Goal: Navigation & Orientation: Find specific page/section

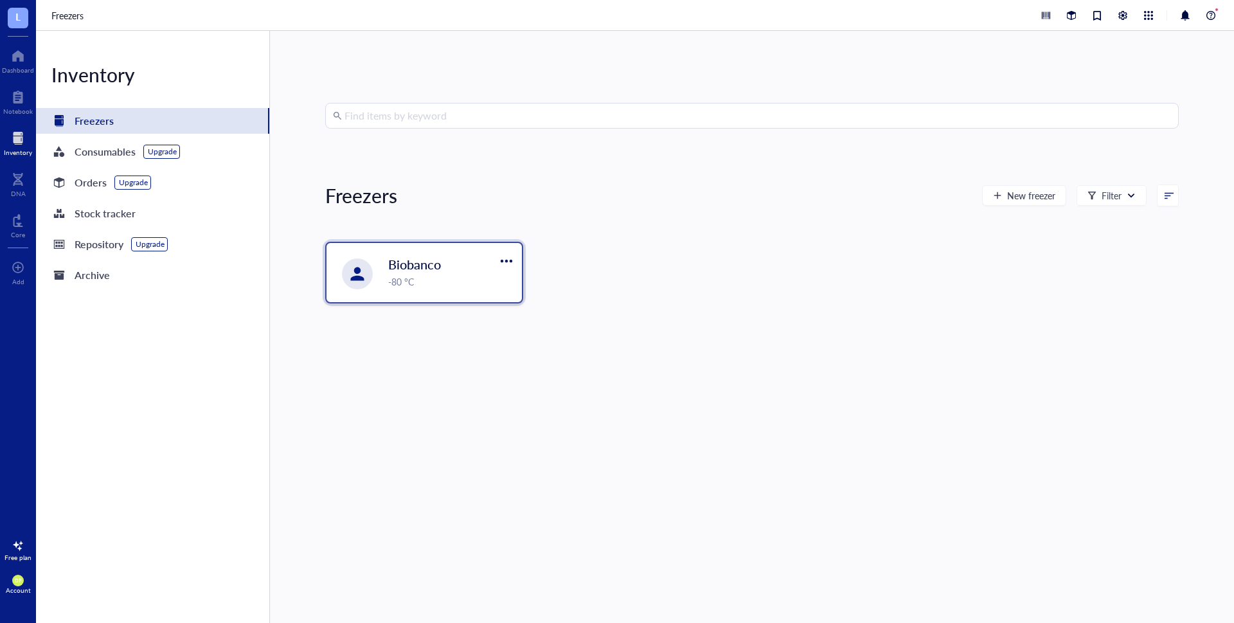
click at [413, 271] on span "Biobanco" at bounding box center [414, 264] width 53 height 18
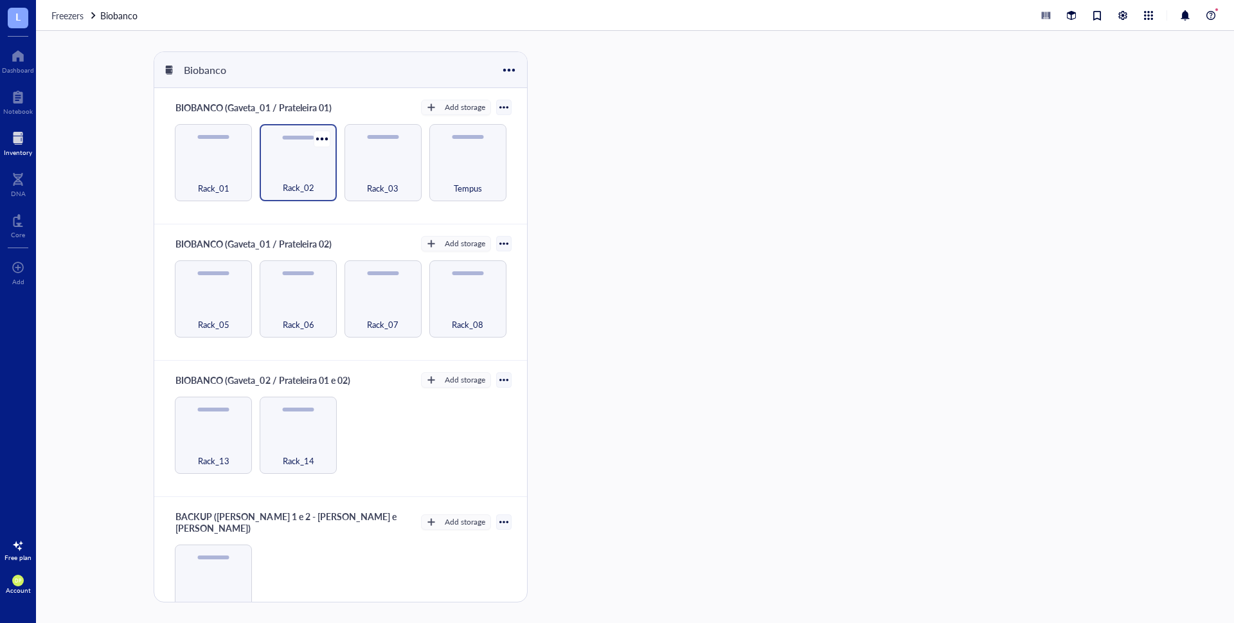
click at [302, 161] on div "Rack_02" at bounding box center [298, 162] width 77 height 77
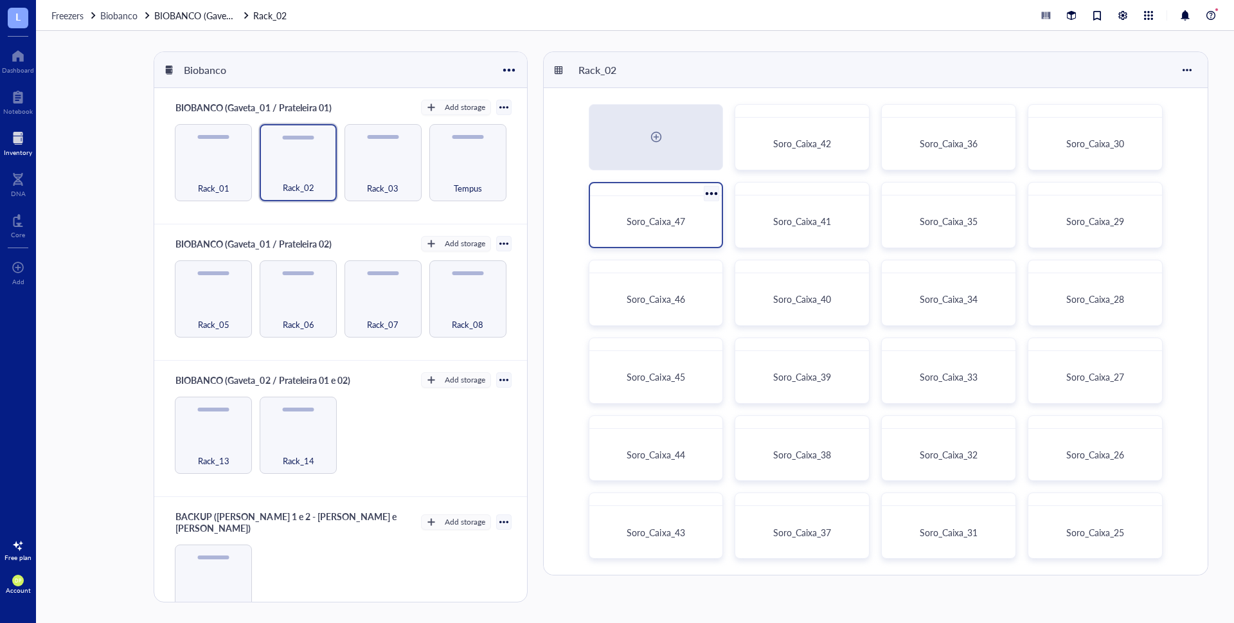
click at [700, 192] on div at bounding box center [656, 189] width 132 height 13
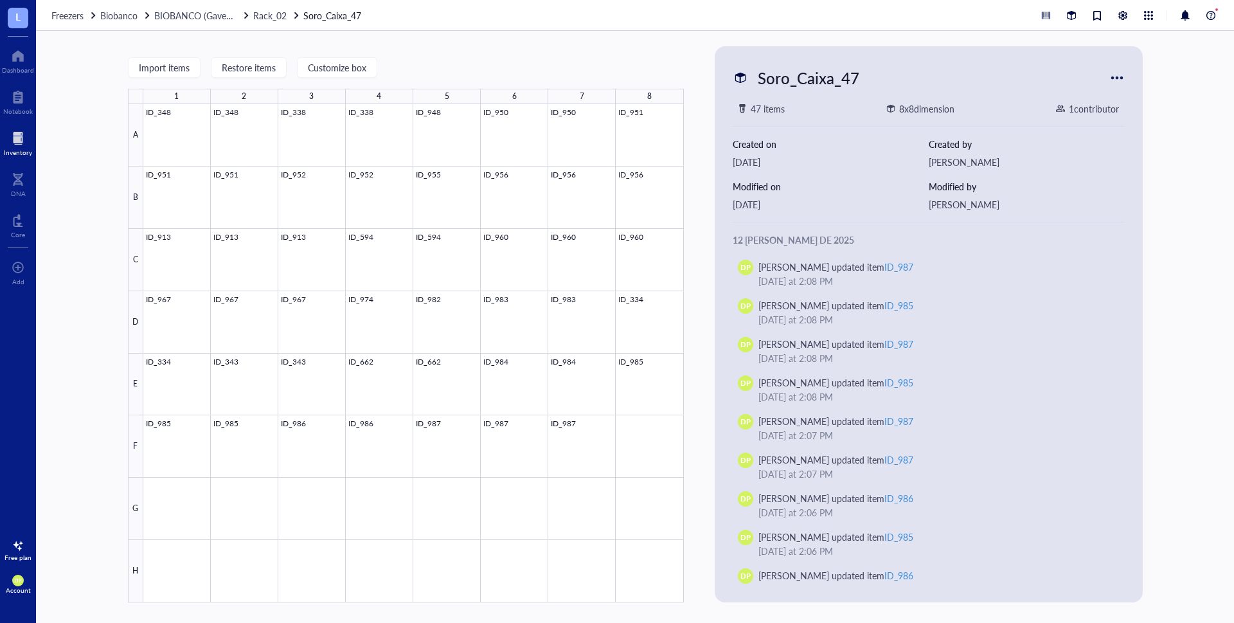
click at [16, 143] on div at bounding box center [18, 138] width 28 height 21
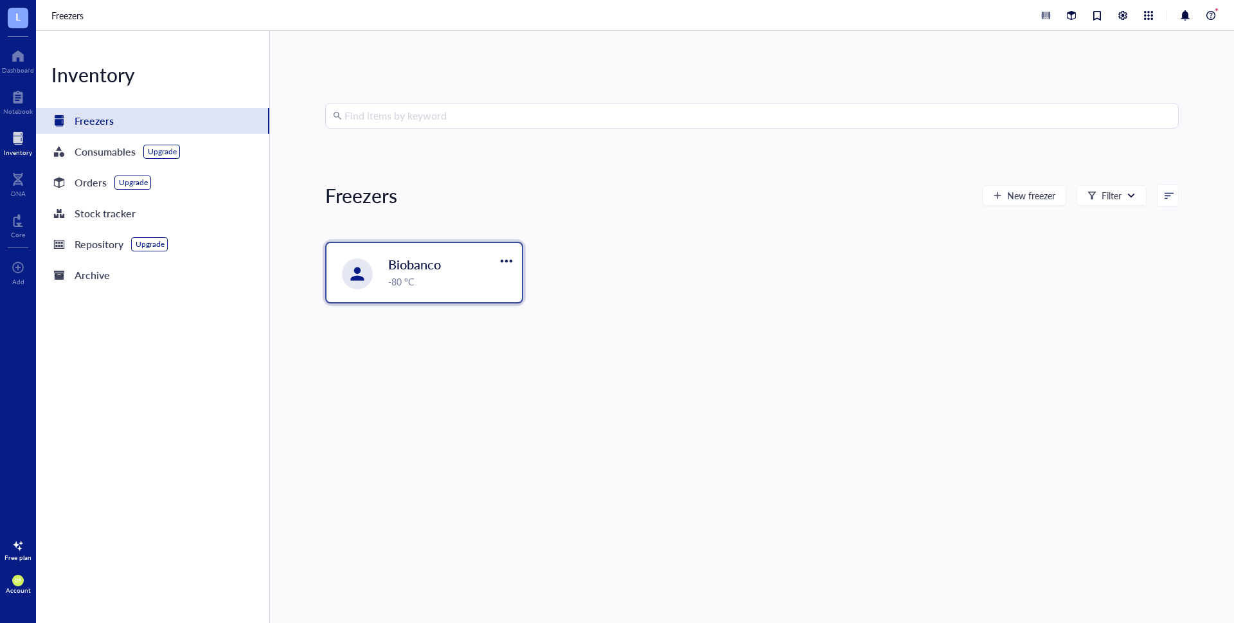
click at [467, 278] on div "-80 °C" at bounding box center [451, 281] width 126 height 14
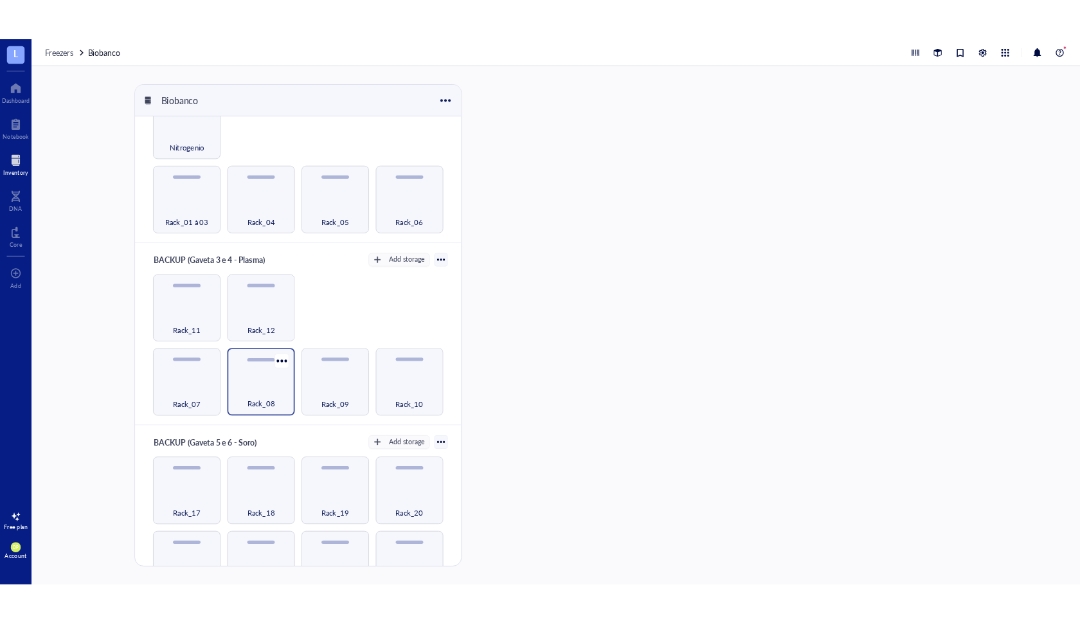
scroll to position [503, 0]
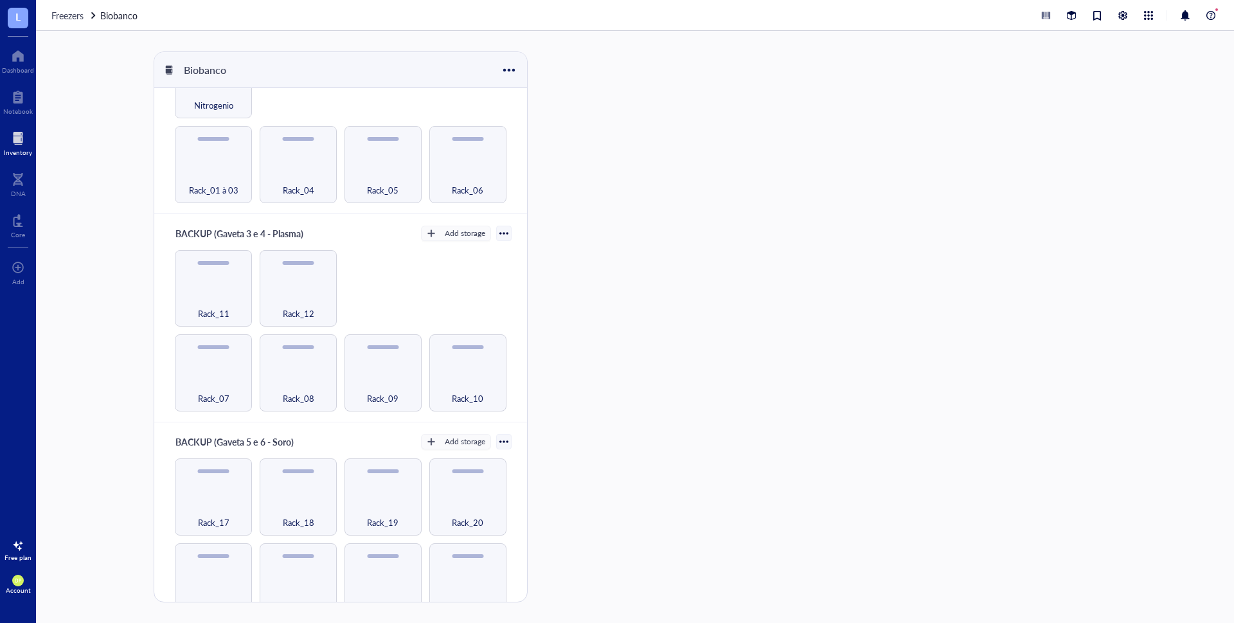
drag, startPoint x: 634, startPoint y: 372, endPoint x: 543, endPoint y: 383, distance: 92.0
click at [613, 375] on div "Biobanco BIOBANCO (Gaveta_01 / Prateleira 01) Add storage Rack_01 Rack_02 Rack_…" at bounding box center [635, 327] width 1198 height 592
click at [229, 501] on div "Rack_17" at bounding box center [213, 515] width 64 height 28
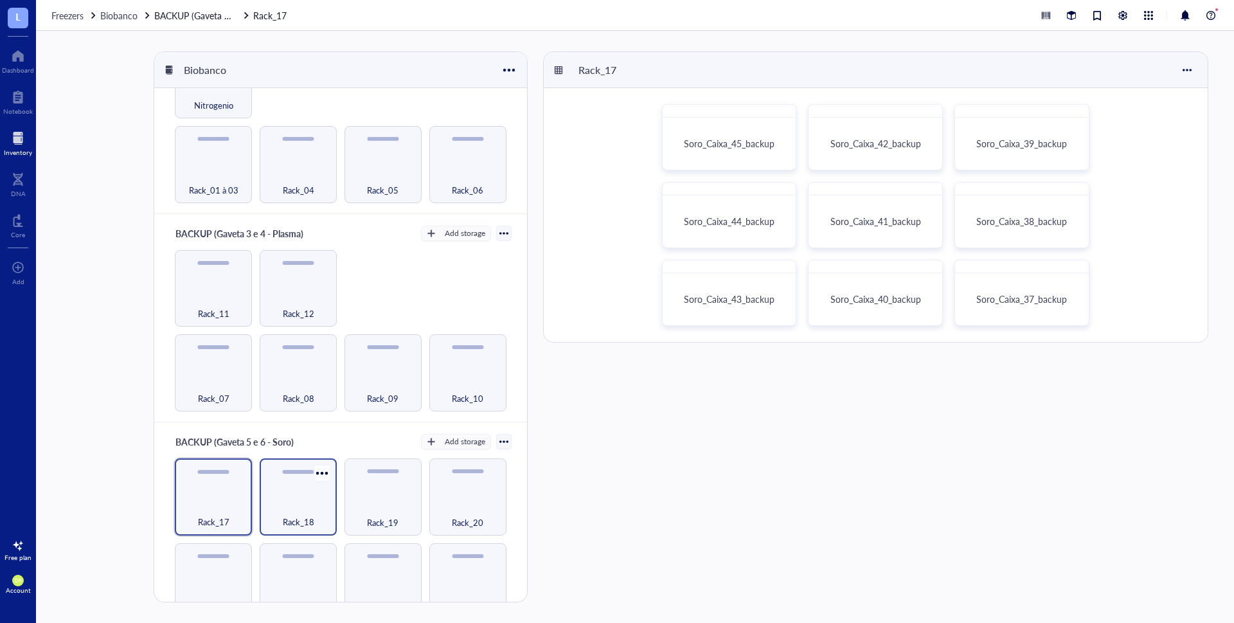
click at [301, 501] on div "Rack_18" at bounding box center [298, 515] width 64 height 28
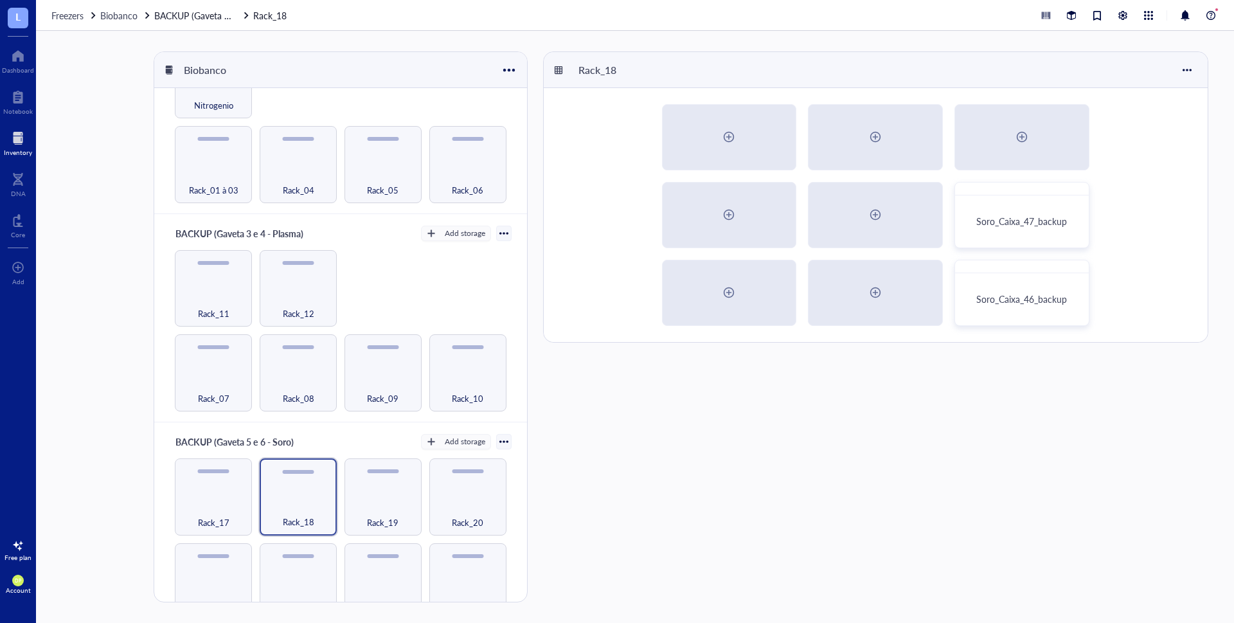
click at [712, 512] on div "Rack_18 Soro_Caixa_47_backup Soro_Caixa_46_backup" at bounding box center [878, 326] width 670 height 551
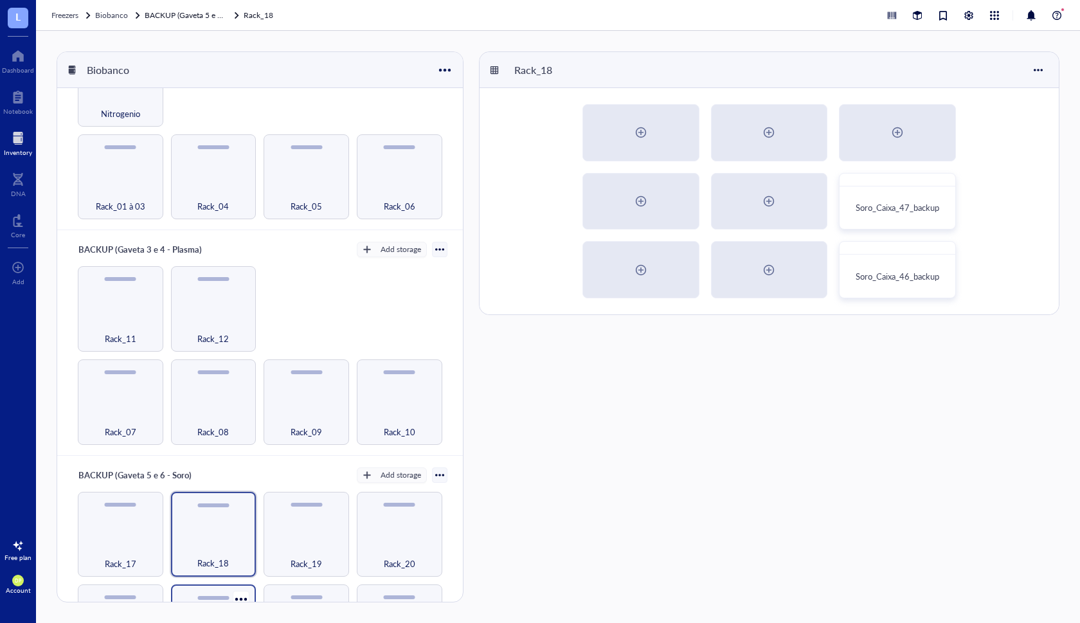
scroll to position [512, 0]
